Goal: Information Seeking & Learning: Learn about a topic

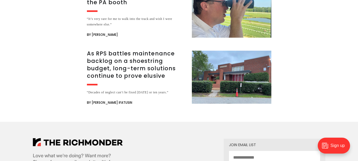
scroll to position [996, 0]
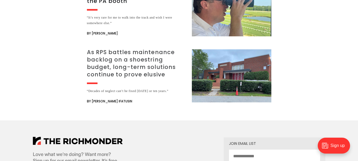
click at [163, 68] on div "As RPS battles maintenance backlog on a shoestring budget, long-term solutions …" at bounding box center [136, 76] width 99 height 56
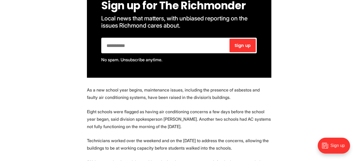
scroll to position [367, 0]
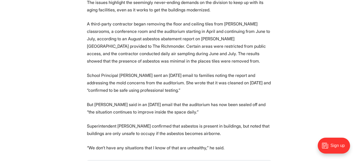
scroll to position [800, 0]
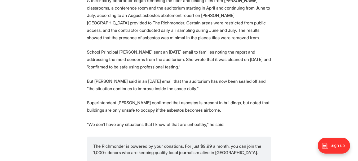
scroll to position [824, 0]
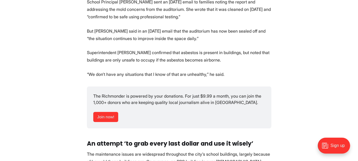
scroll to position [872, 0]
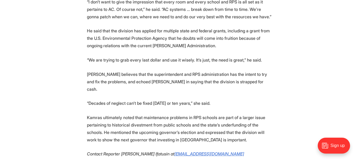
scroll to position [1113, 0]
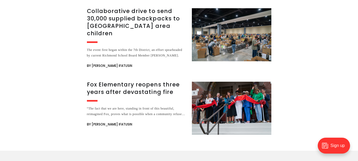
scroll to position [1459, 0]
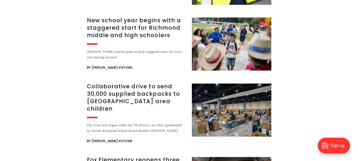
scroll to position [1380, 0]
